Goal: Transaction & Acquisition: Purchase product/service

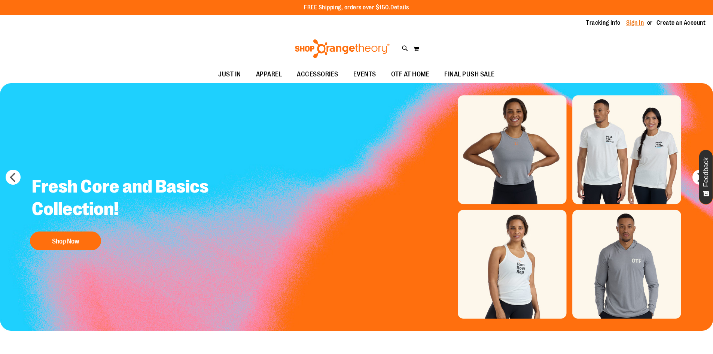
click at [636, 25] on link "Sign In" at bounding box center [635, 23] width 18 height 8
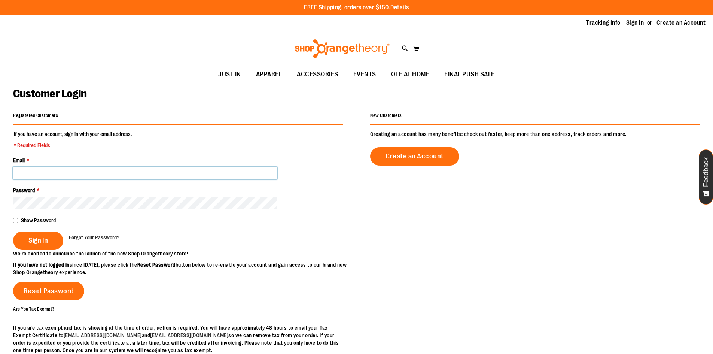
click at [79, 167] on input "Email *" at bounding box center [145, 173] width 264 height 12
type input "**********"
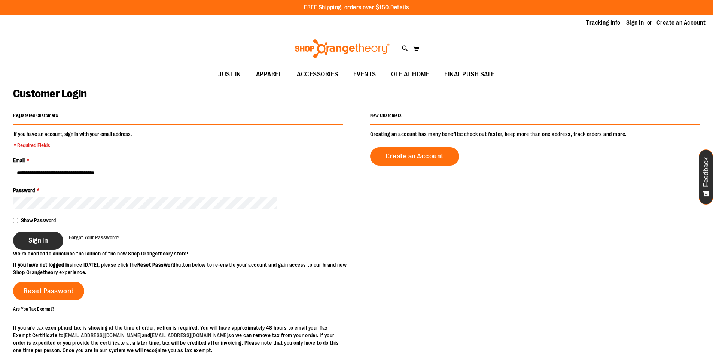
click at [42, 236] on span "Sign In" at bounding box center [37, 240] width 19 height 8
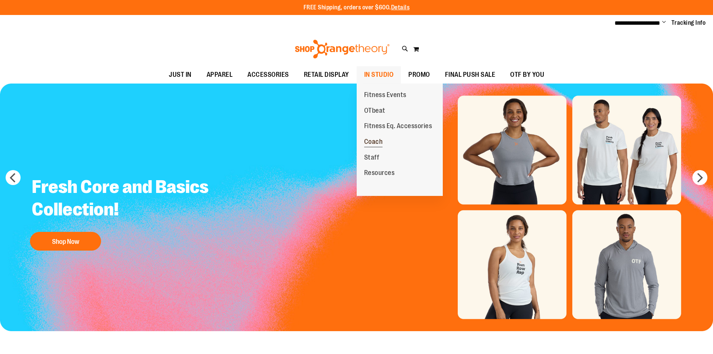
click at [374, 138] on span "Coach" at bounding box center [373, 142] width 19 height 9
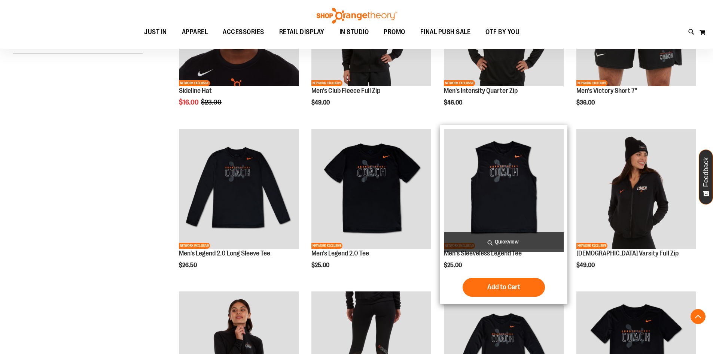
scroll to position [187, 0]
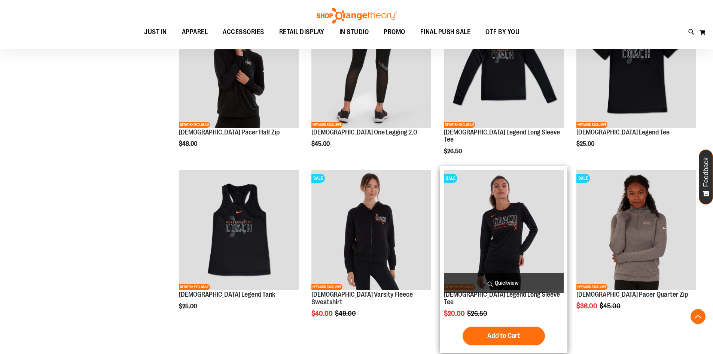
scroll to position [486, 0]
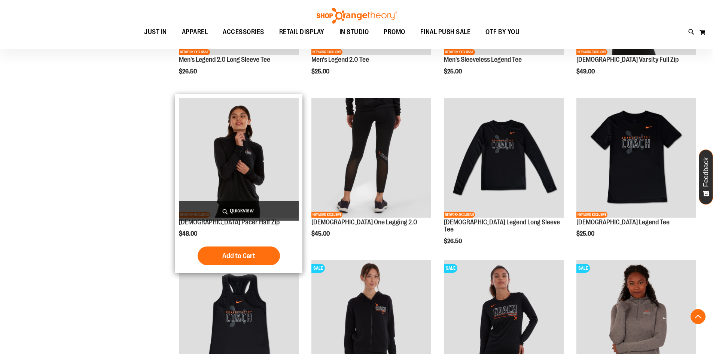
scroll to position [374, 0]
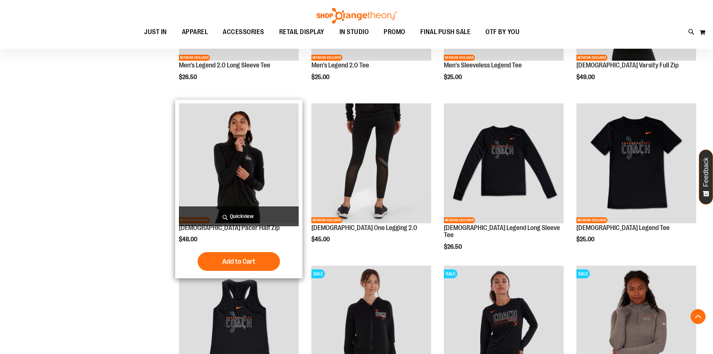
click at [219, 153] on img "product" at bounding box center [239, 163] width 120 height 120
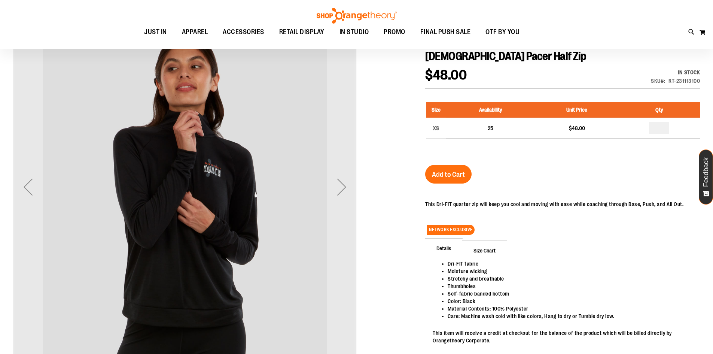
scroll to position [112, 0]
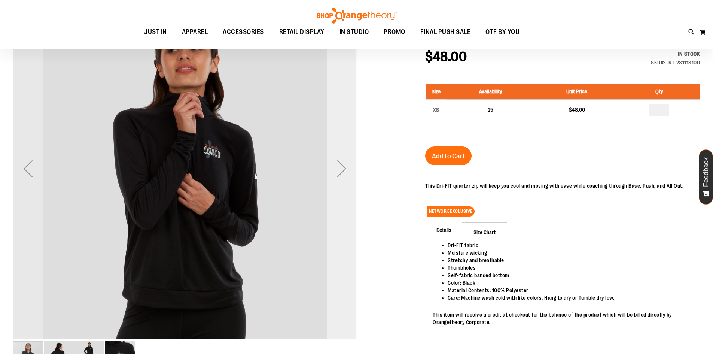
click at [349, 175] on div "Next" at bounding box center [342, 168] width 30 height 30
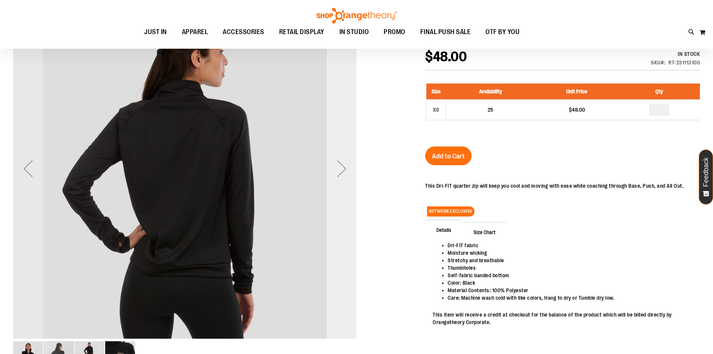
click at [349, 175] on div "Next" at bounding box center [342, 168] width 30 height 30
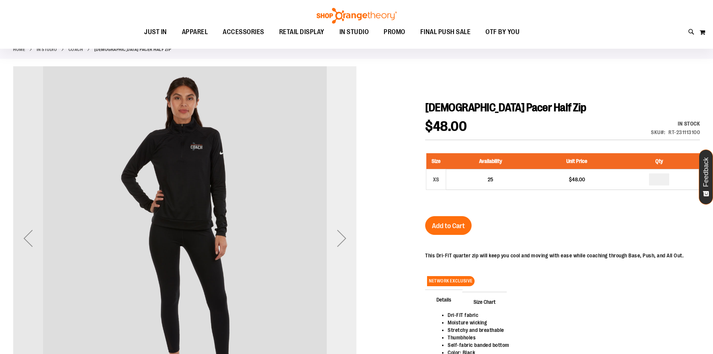
scroll to position [37, 0]
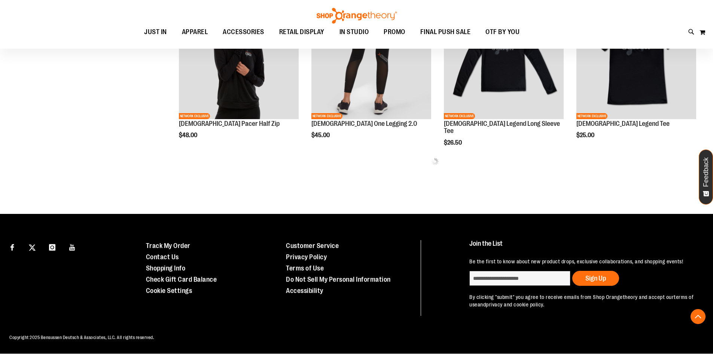
scroll to position [351, 0]
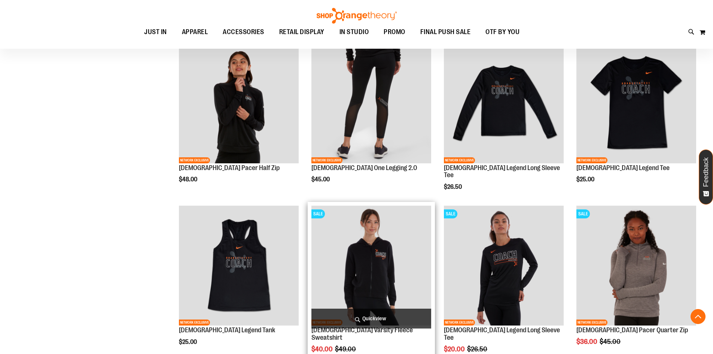
click at [376, 263] on img "product" at bounding box center [371, 265] width 120 height 120
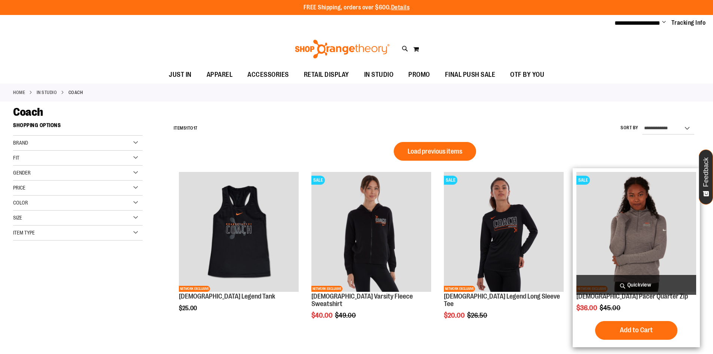
click at [597, 209] on img "product" at bounding box center [636, 232] width 120 height 120
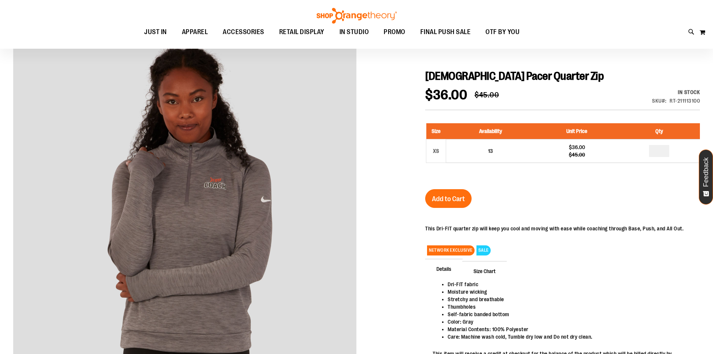
scroll to position [74, 0]
